Goal: Navigation & Orientation: Find specific page/section

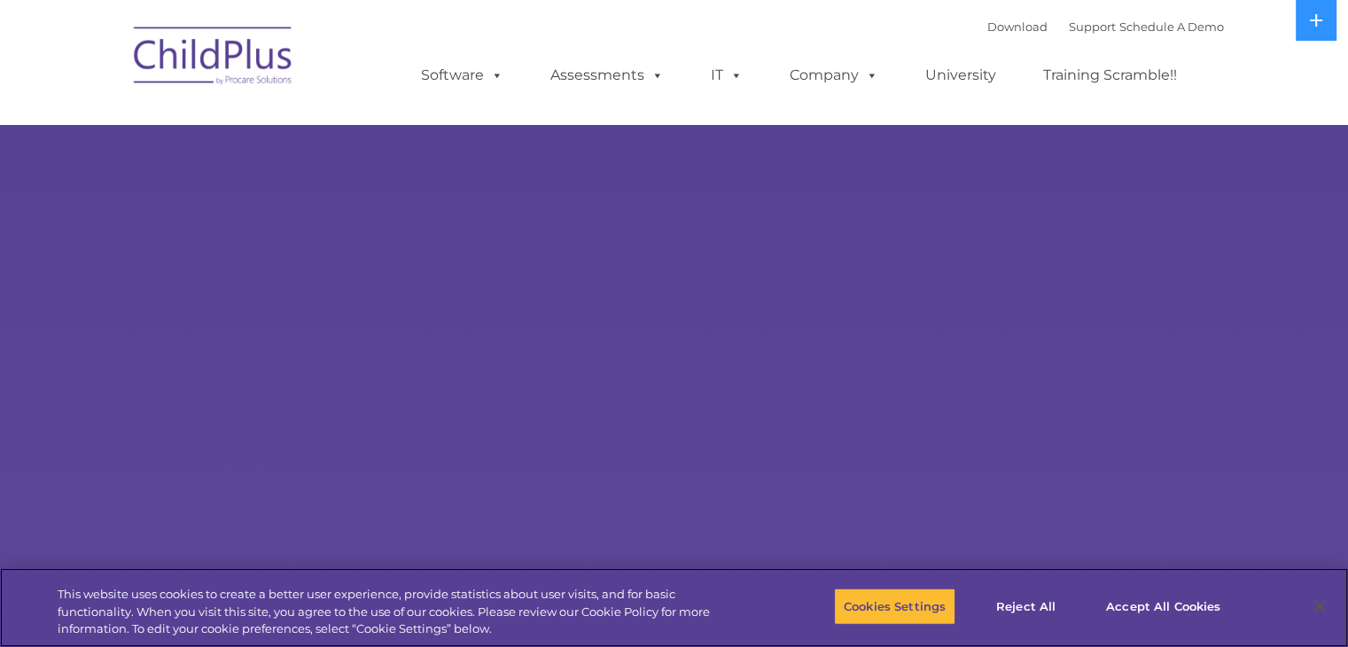
select select "MEDIUM"
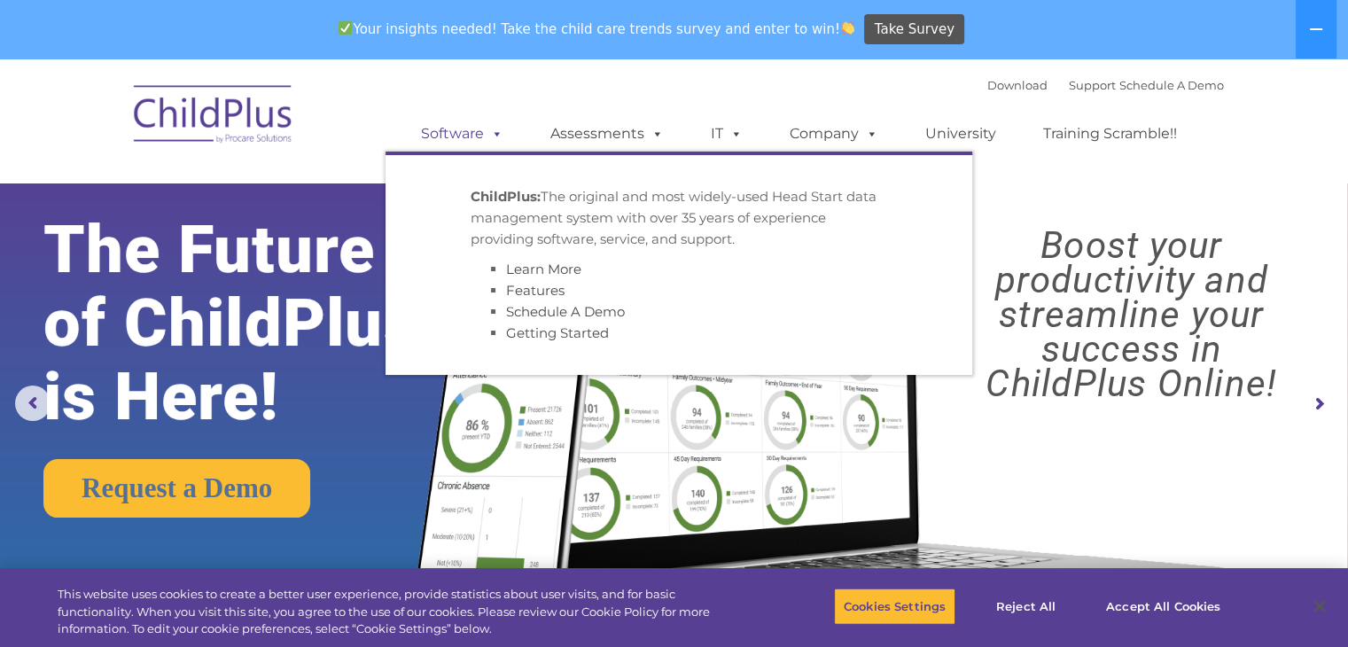
click at [471, 143] on link "Software" at bounding box center [462, 133] width 118 height 35
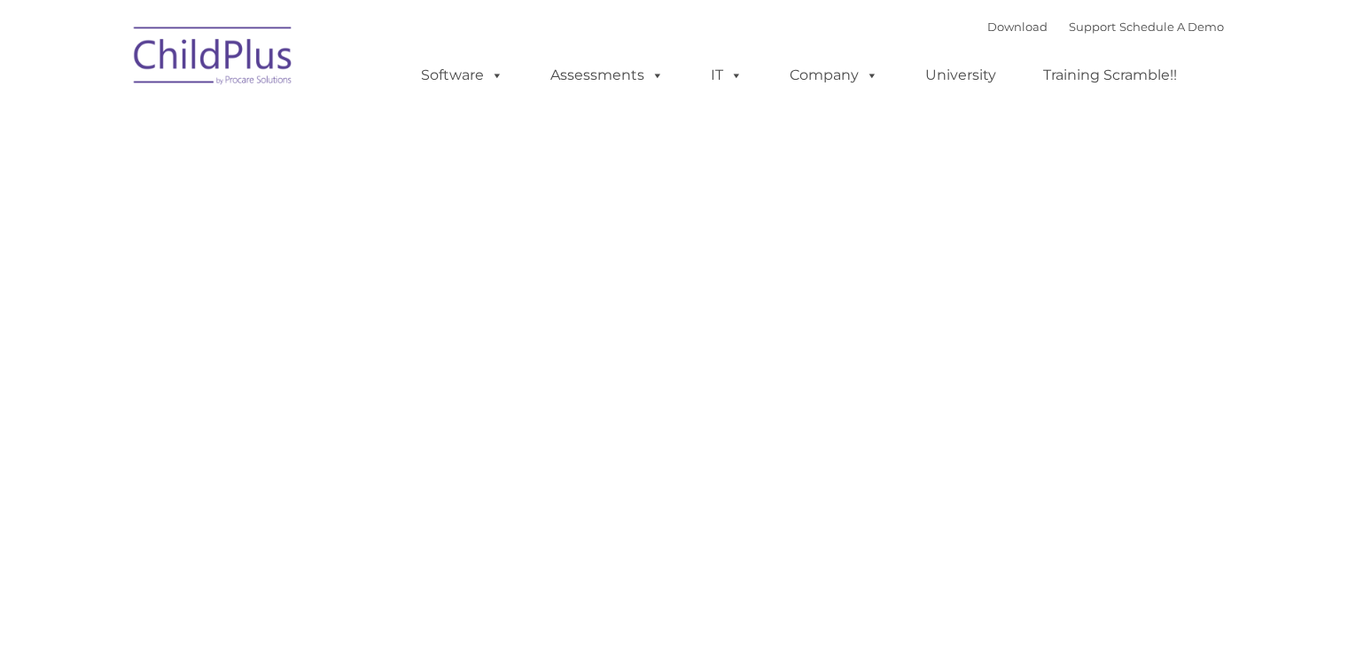
type input ""
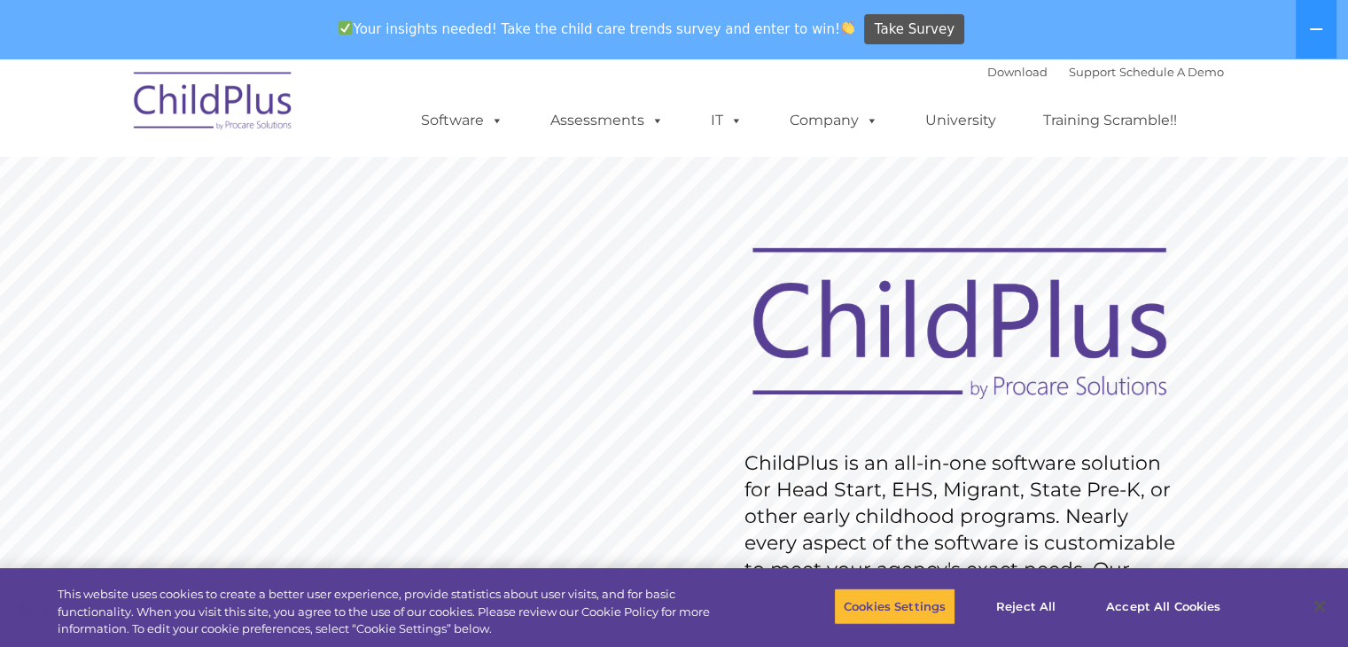
click at [753, 214] on rs-slide "Request Pricing ChildPlus is an all-in-one software solution for Head Start, EH…" at bounding box center [674, 520] width 1348 height 798
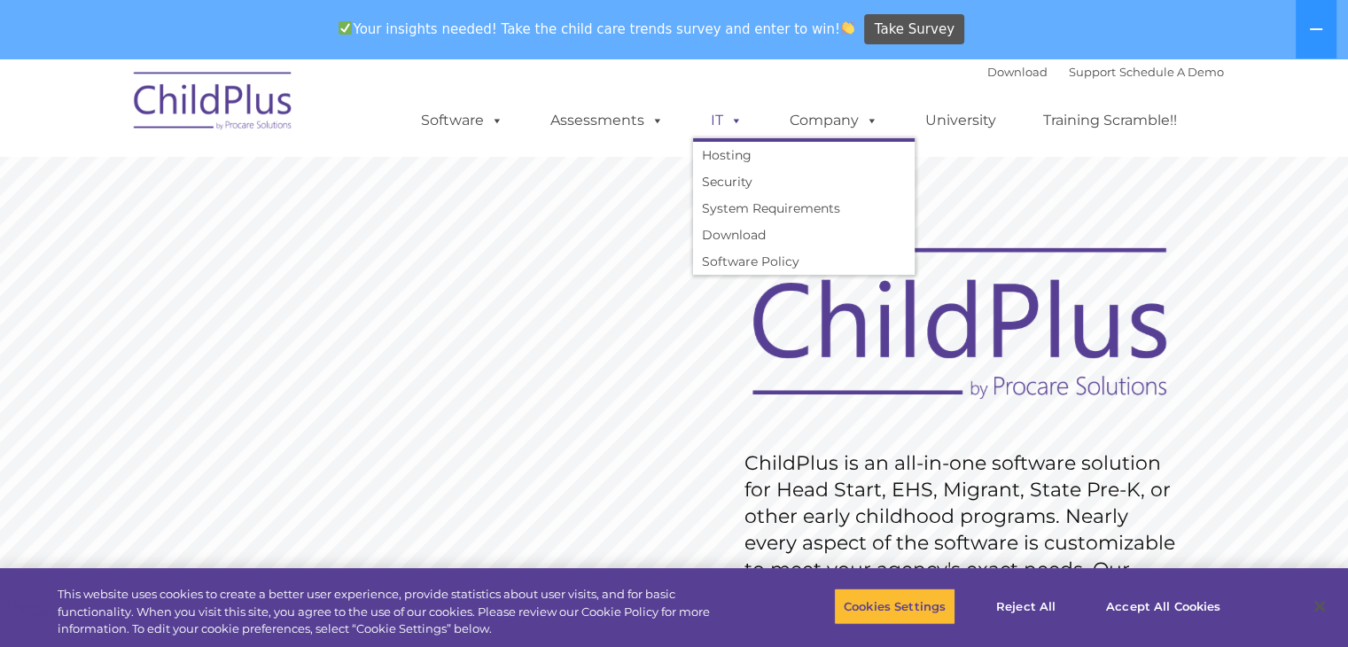
click at [723, 124] on span at bounding box center [732, 120] width 19 height 17
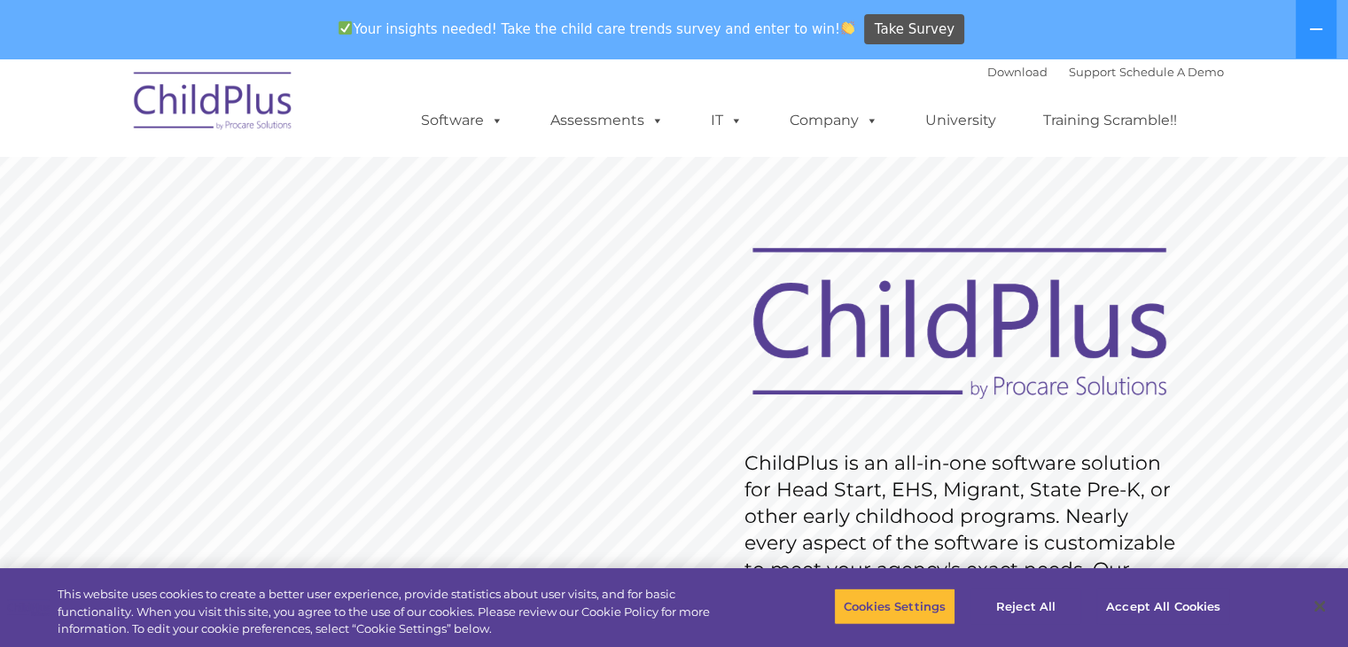
click at [1216, 299] on rs-slide "Request Pricing ChildPlus is an all-in-one software solution for Head Start, EH…" at bounding box center [674, 520] width 1348 height 798
click at [997, 85] on div "Download Support | Schedule A Demo " at bounding box center [1105, 71] width 237 height 27
click at [987, 74] on link "Download" at bounding box center [1017, 72] width 60 height 14
